Goal: Use online tool/utility

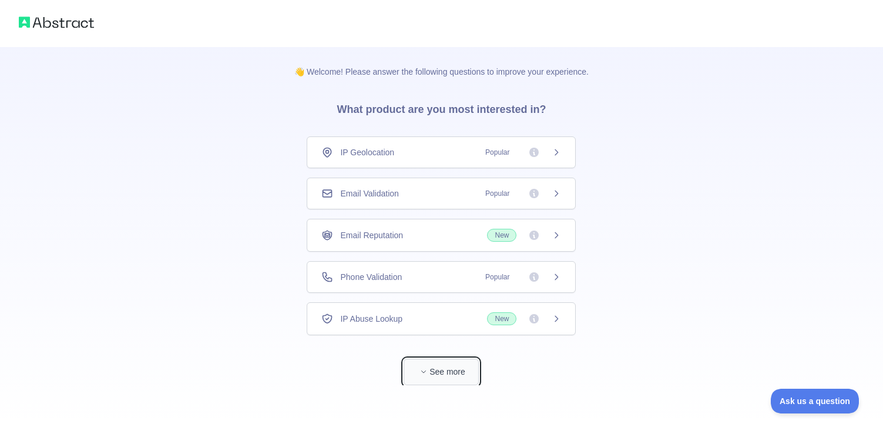
click at [453, 361] on button "See more" at bounding box center [441, 371] width 75 height 26
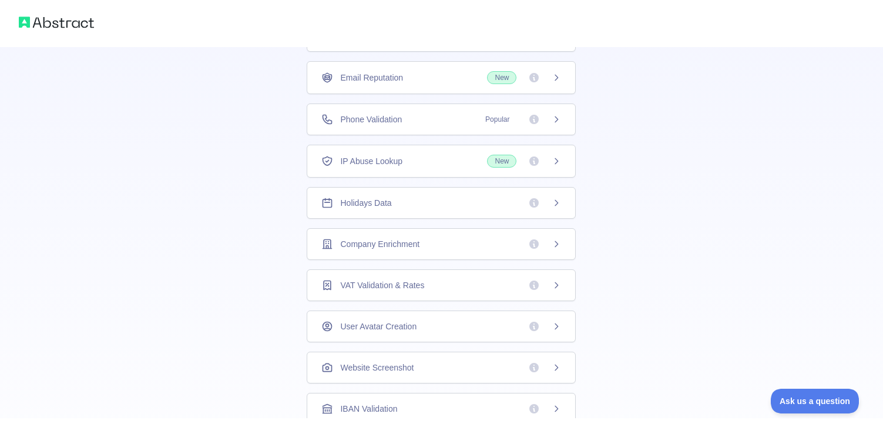
scroll to position [135, 0]
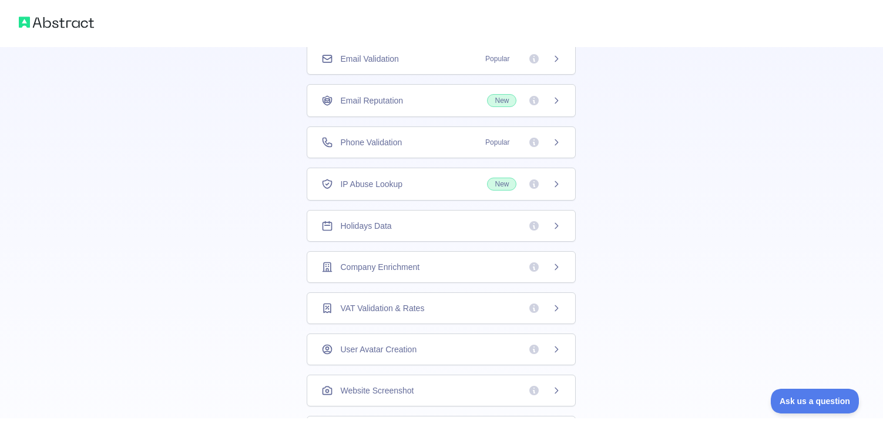
click at [361, 178] on span "IP Abuse Lookup" at bounding box center [371, 184] width 62 height 12
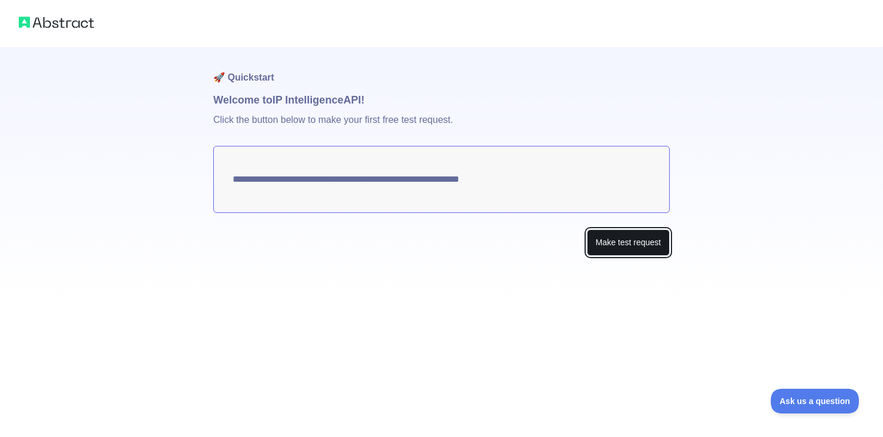
click at [593, 236] on button "Make test request" at bounding box center [628, 242] width 83 height 26
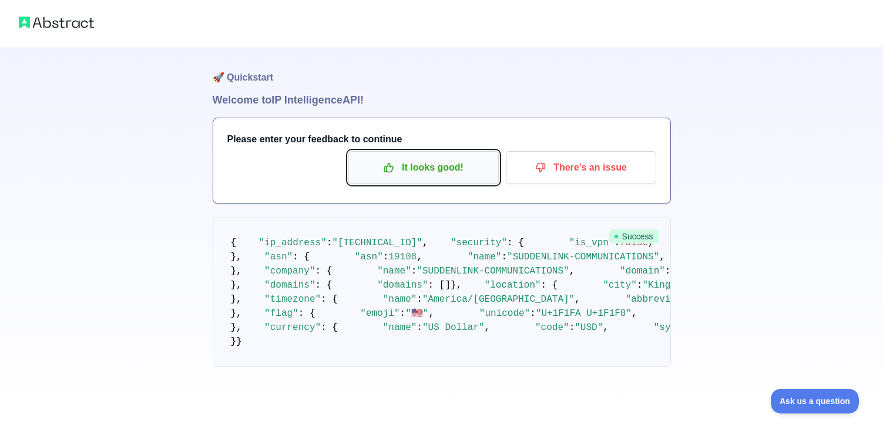
click at [455, 166] on p "It looks good!" at bounding box center [423, 167] width 133 height 20
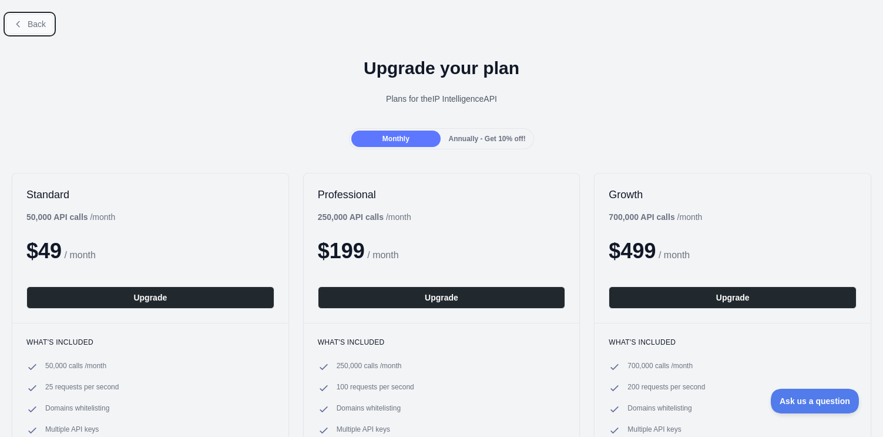
click at [44, 22] on span "Back" at bounding box center [37, 23] width 18 height 9
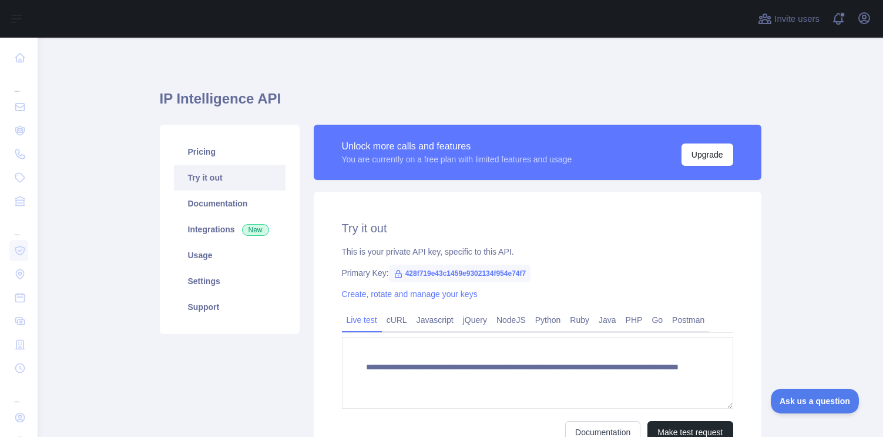
click at [435, 273] on span "428f719e43c1459e9302134f954e74f7" at bounding box center [460, 273] width 142 height 18
copy span "428f719e43c1459e9302134f954e74f7"
